Goal: Information Seeking & Learning: Learn about a topic

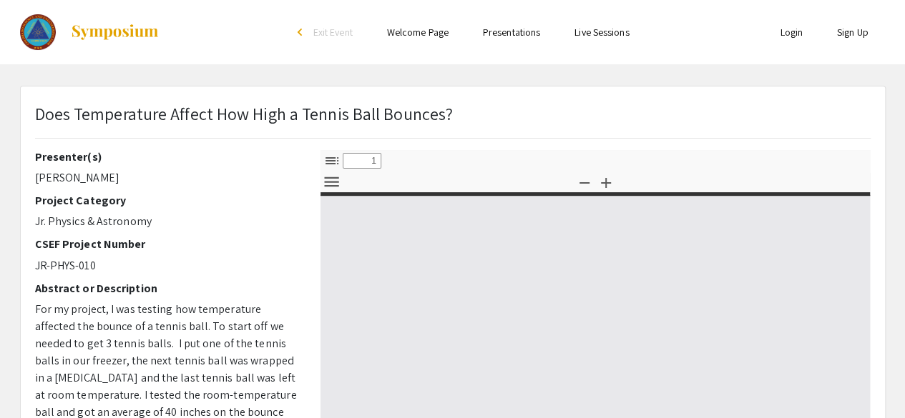
select select "custom"
type input "0"
select select "custom"
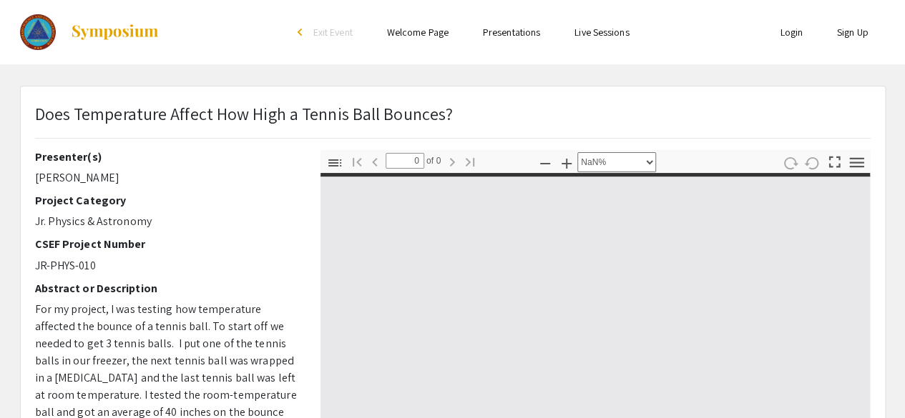
type input "1"
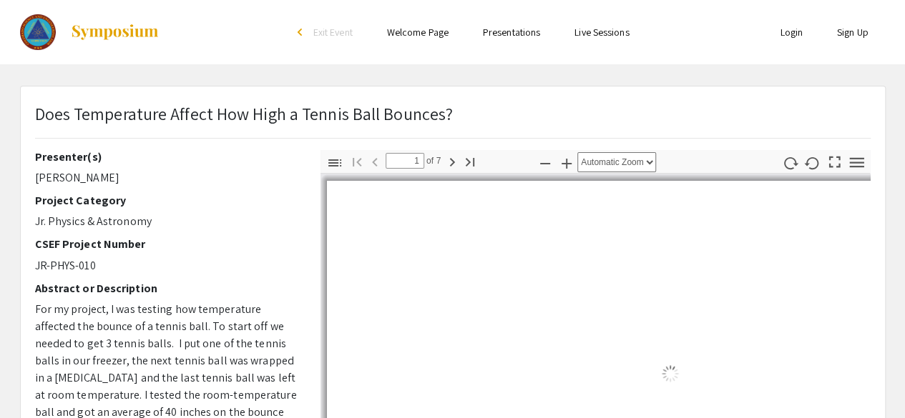
select select "auto"
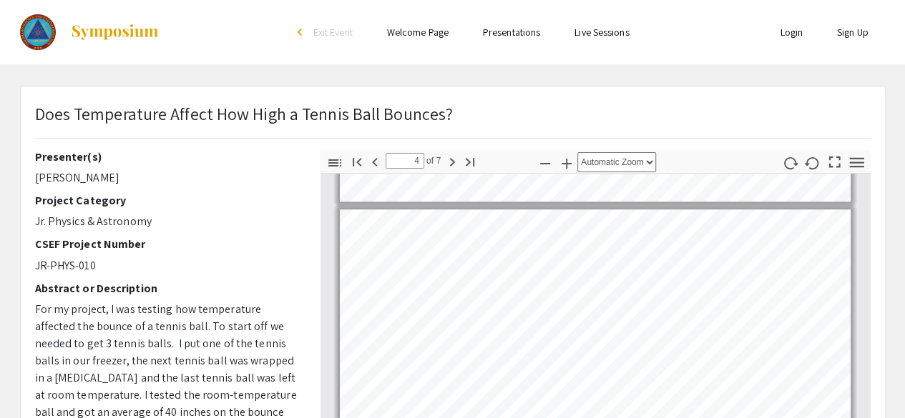
scroll to position [865, 0]
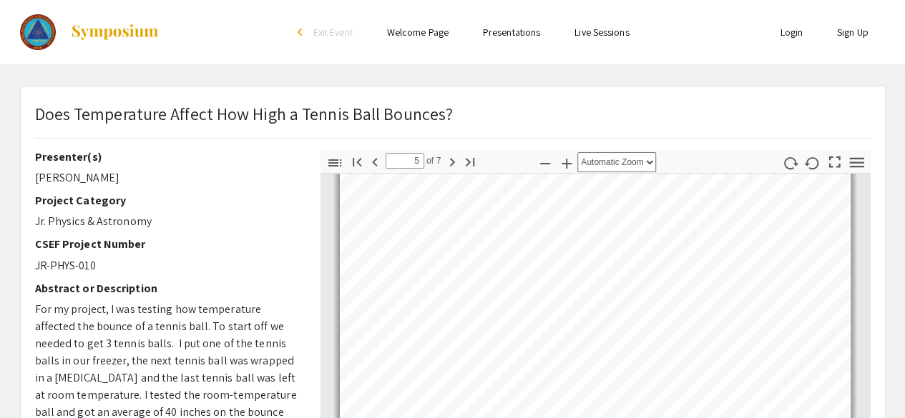
type input "6"
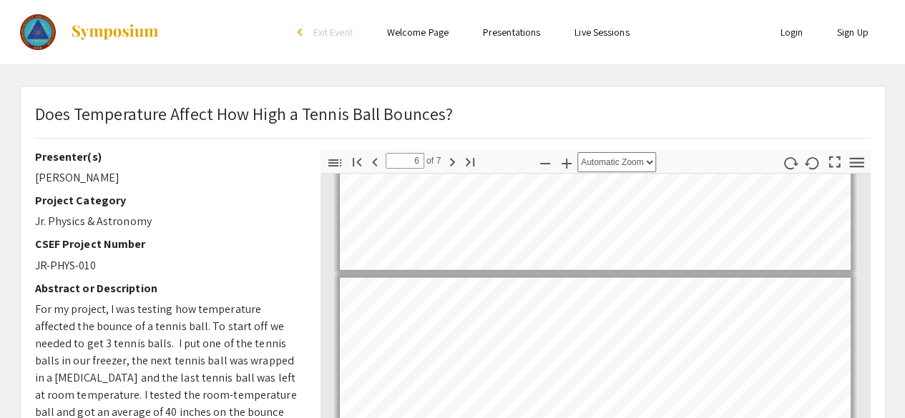
scroll to position [1507, 0]
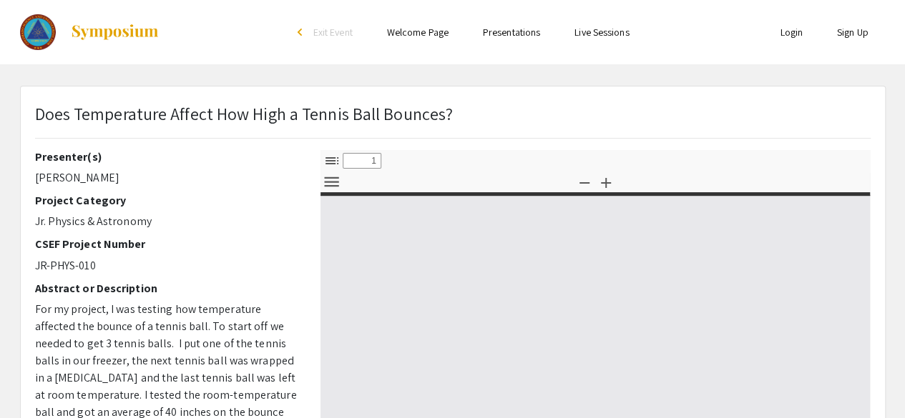
select select "custom"
type input "0"
select select "custom"
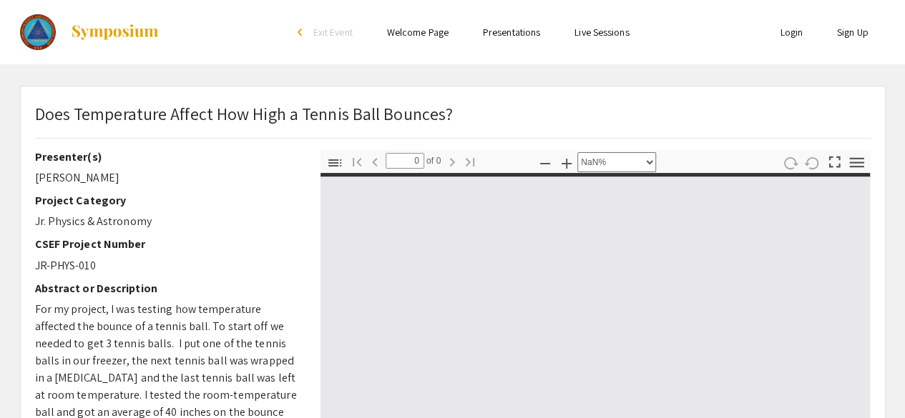
type input "1"
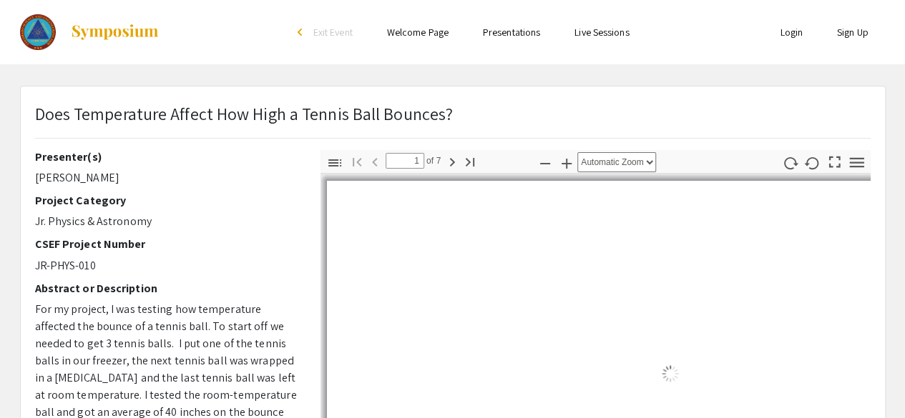
select select "auto"
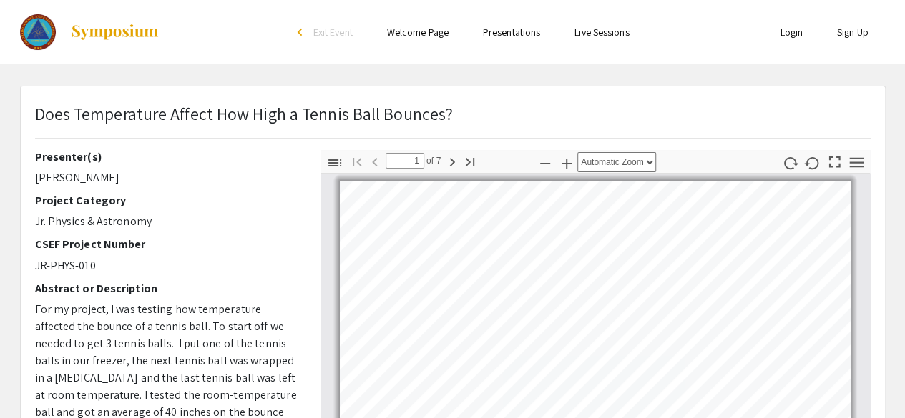
scroll to position [1, 0]
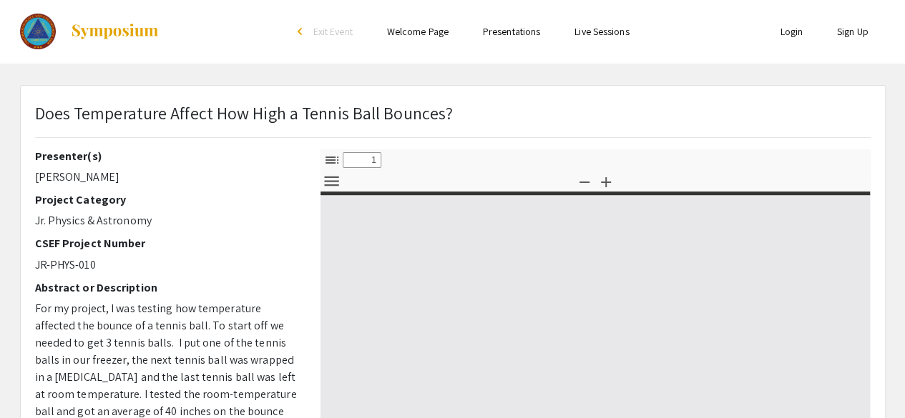
select select "custom"
type input "0"
select select "custom"
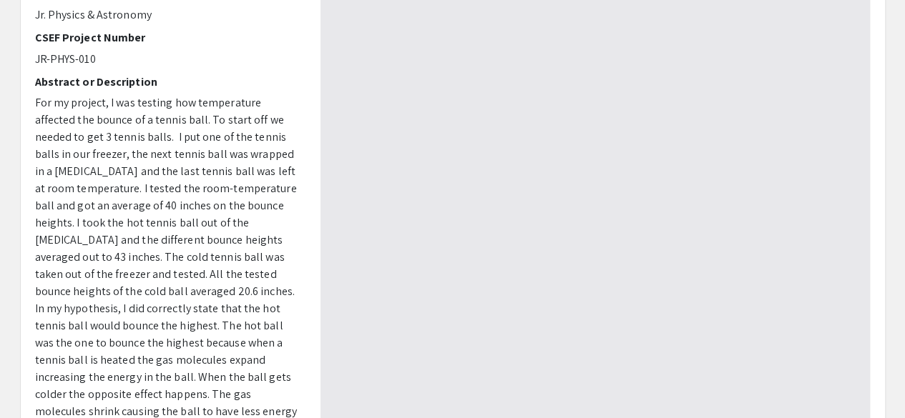
type input "1"
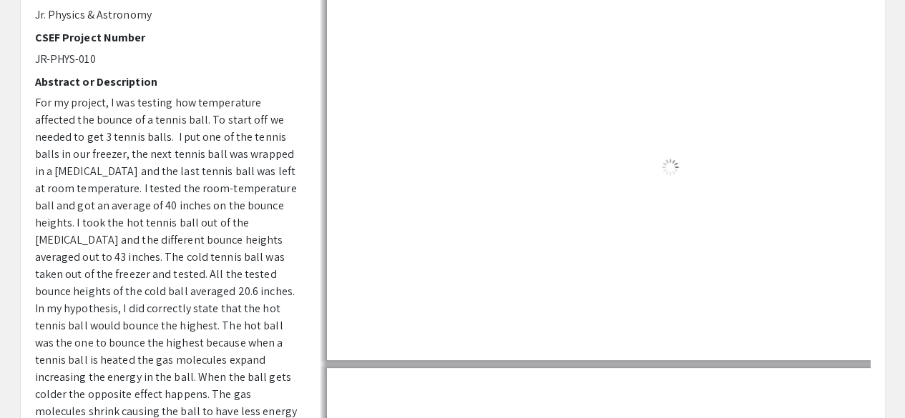
scroll to position [467, 0]
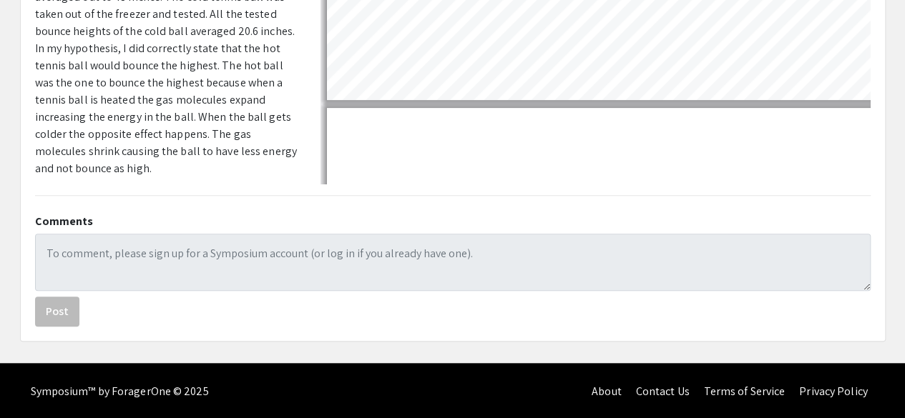
select select "auto"
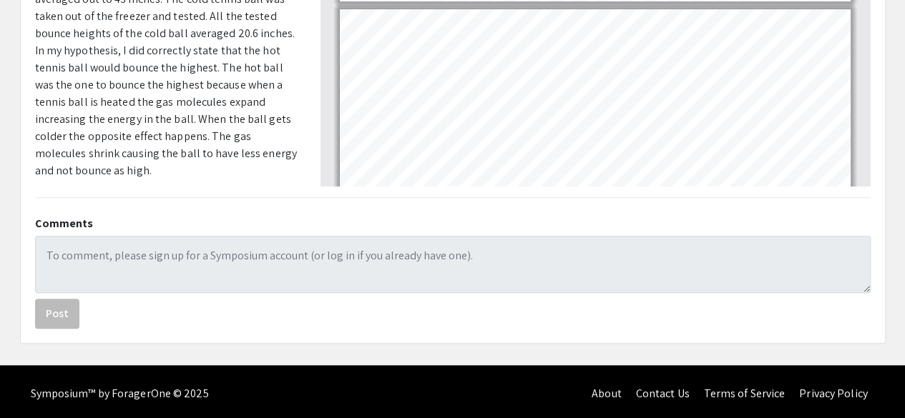
scroll to position [466, 0]
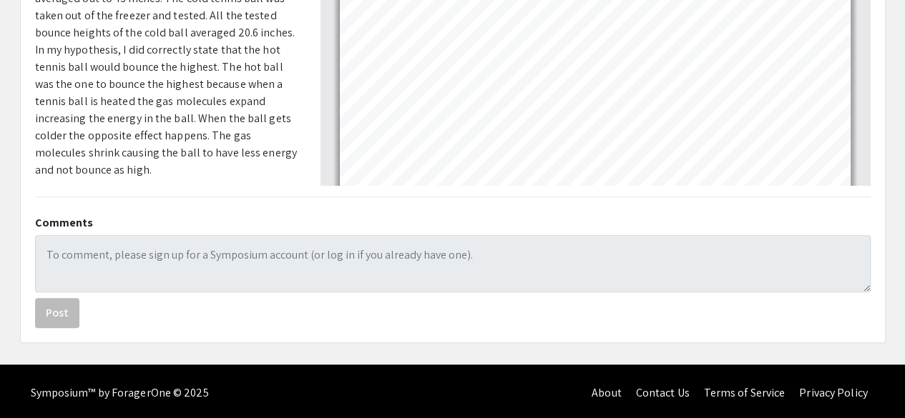
type input "7"
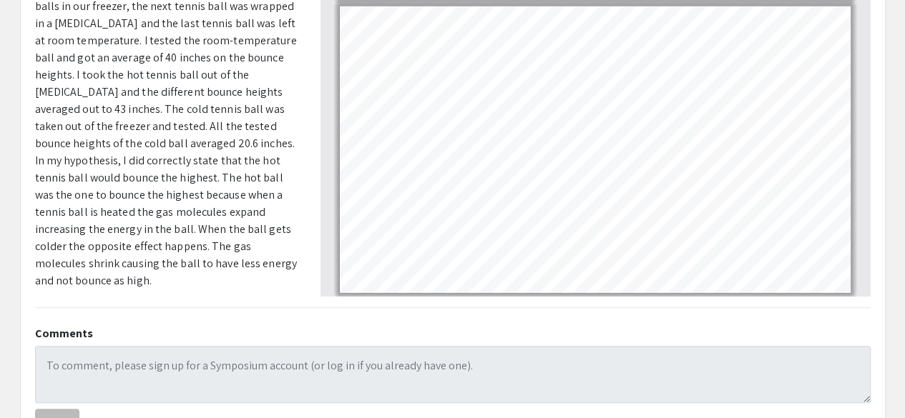
scroll to position [353, 0]
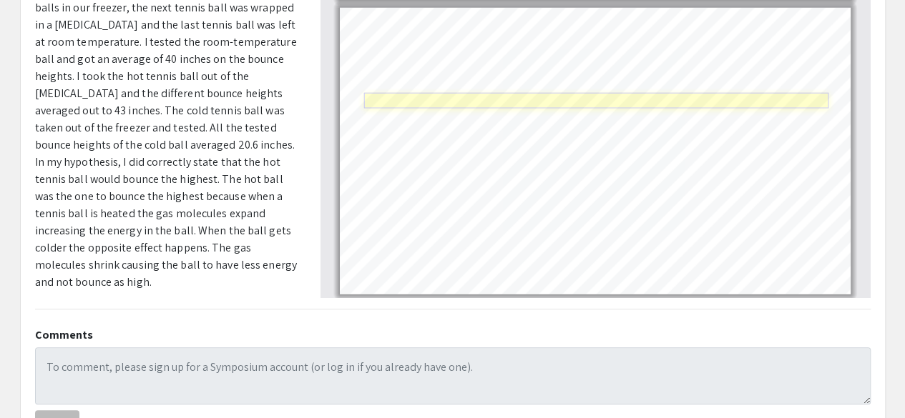
click at [506, 102] on link "Page 7" at bounding box center [595, 101] width 464 height 16
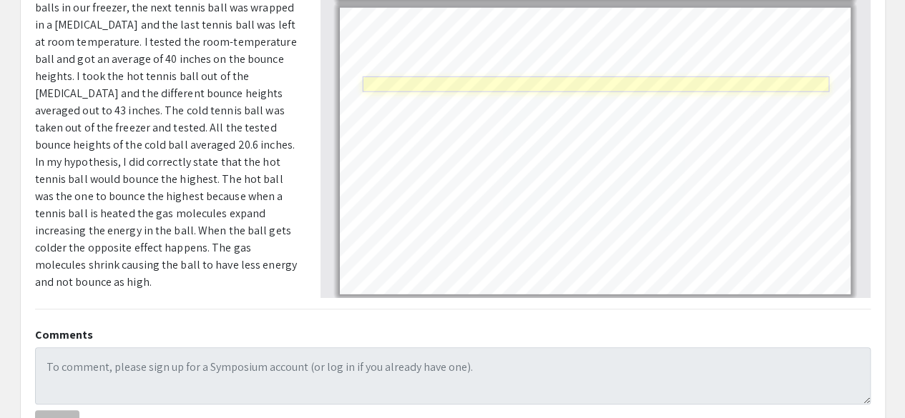
click at [441, 78] on link "Page 7" at bounding box center [596, 85] width 467 height 16
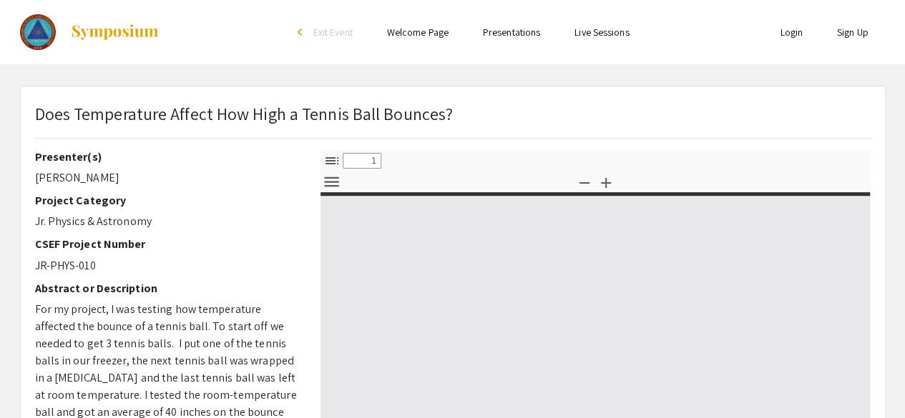
select select "custom"
type input "0"
select select "custom"
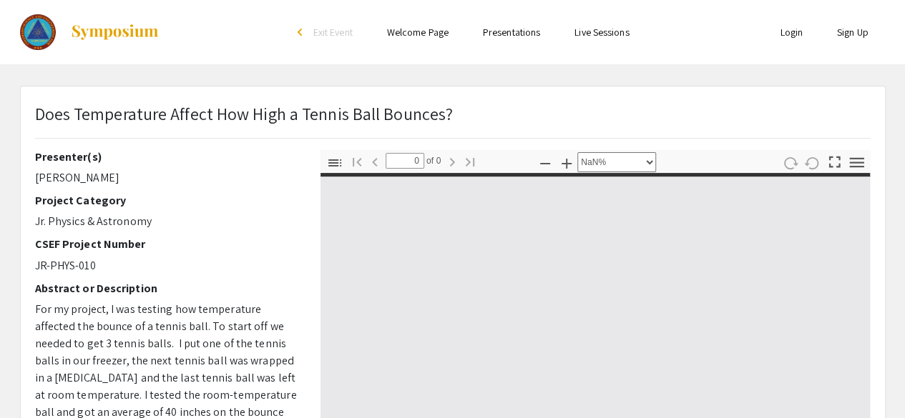
type input "1"
select select "auto"
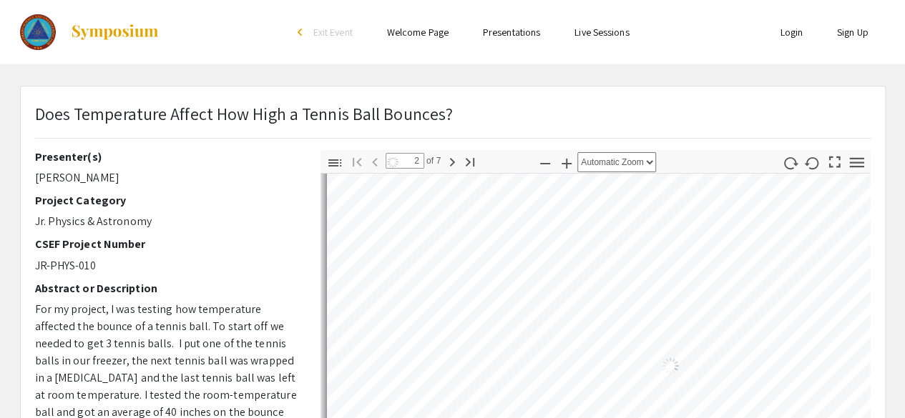
type input "1"
select select "auto"
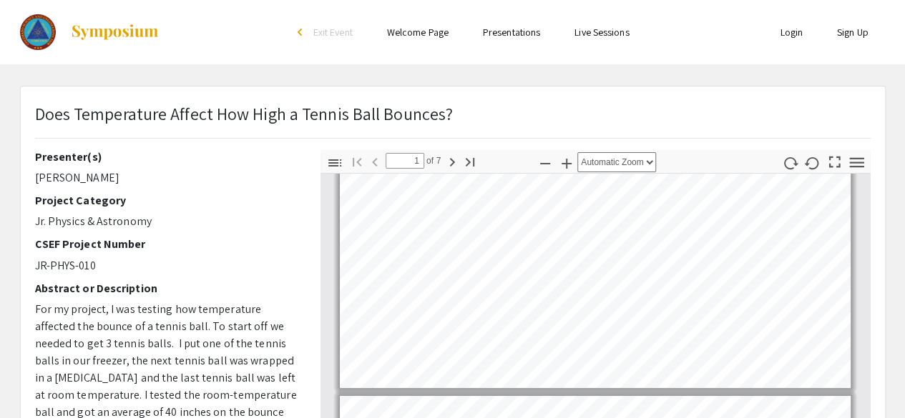
type input "2"
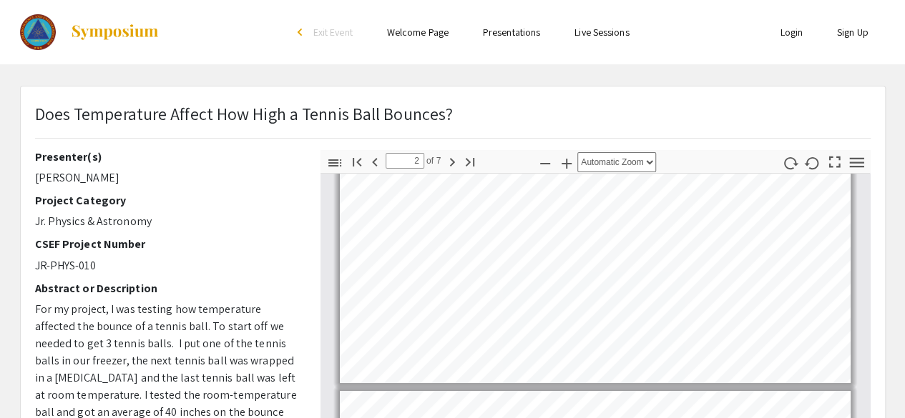
scroll to position [217, 0]
